Goal: Task Accomplishment & Management: Manage account settings

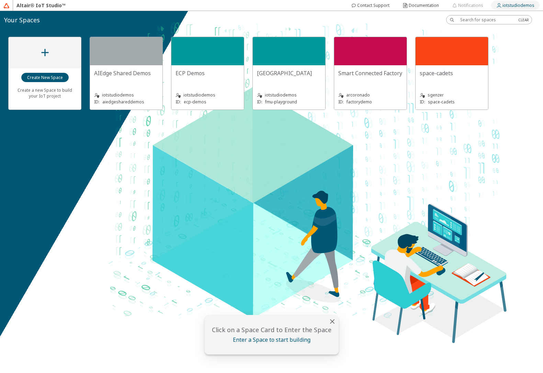
click at [0, 0] on slot "iotstudiodemos" at bounding box center [0, 0] width 0 height 0
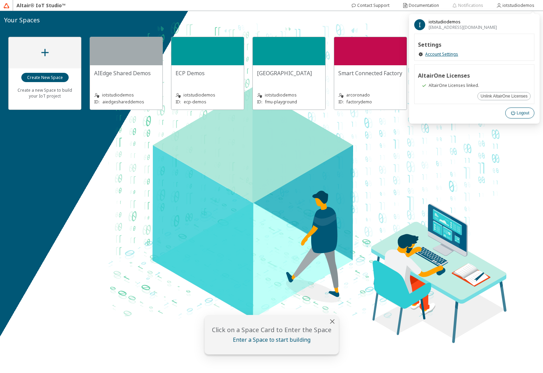
click at [0, 0] on slot "Logout" at bounding box center [0, 0] width 0 height 0
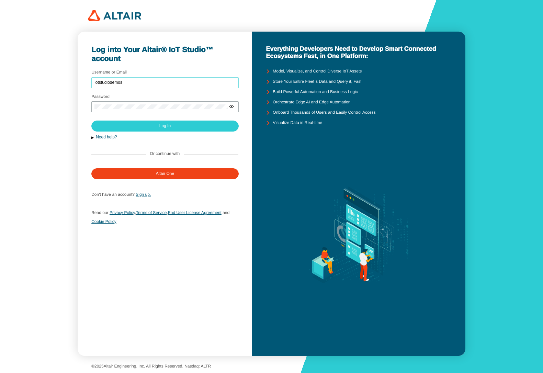
click at [155, 83] on input "iotstudiodemos" at bounding box center [164, 82] width 141 height 5
type input "mschoones"
click at [171, 125] on paper-button "Log In" at bounding box center [164, 126] width 147 height 11
